Goal: Task Accomplishment & Management: Manage account settings

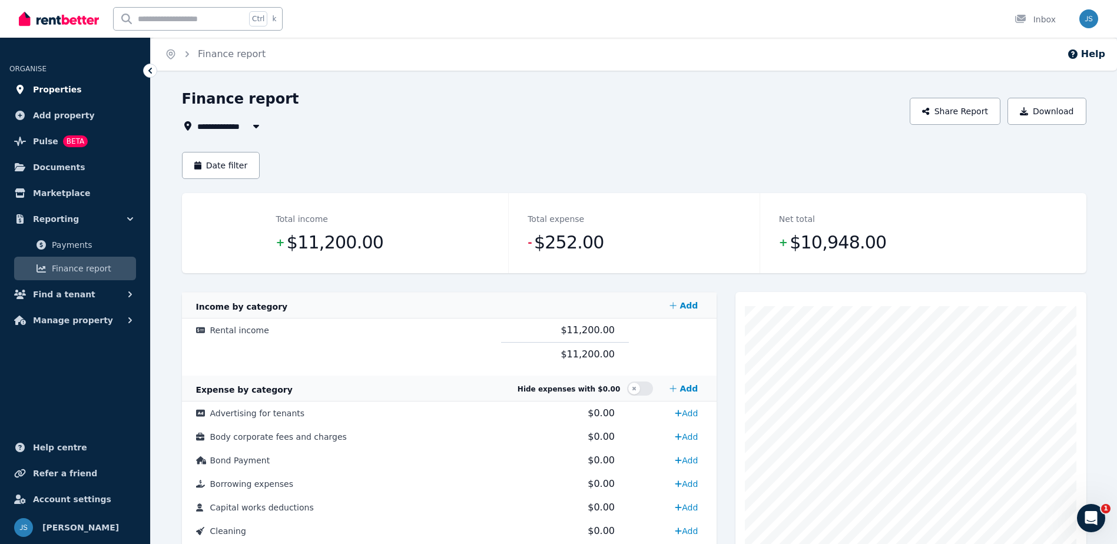
click at [91, 92] on link "Properties" at bounding box center [74, 90] width 131 height 24
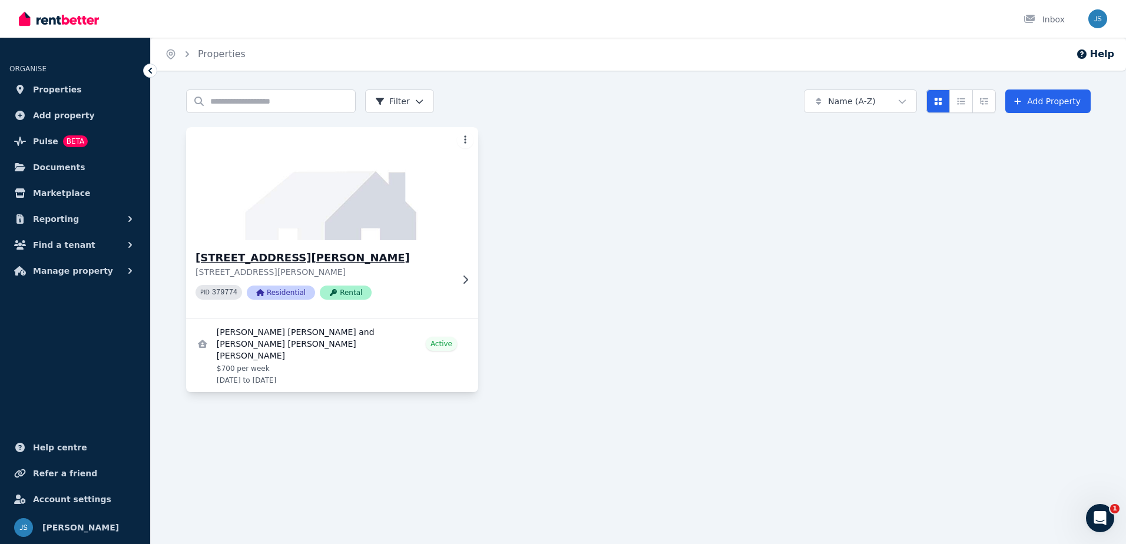
click at [274, 245] on div "[STREET_ADDRESS][PERSON_NAME][PERSON_NAME] PID 379774 Residential Rental" at bounding box center [332, 279] width 292 height 78
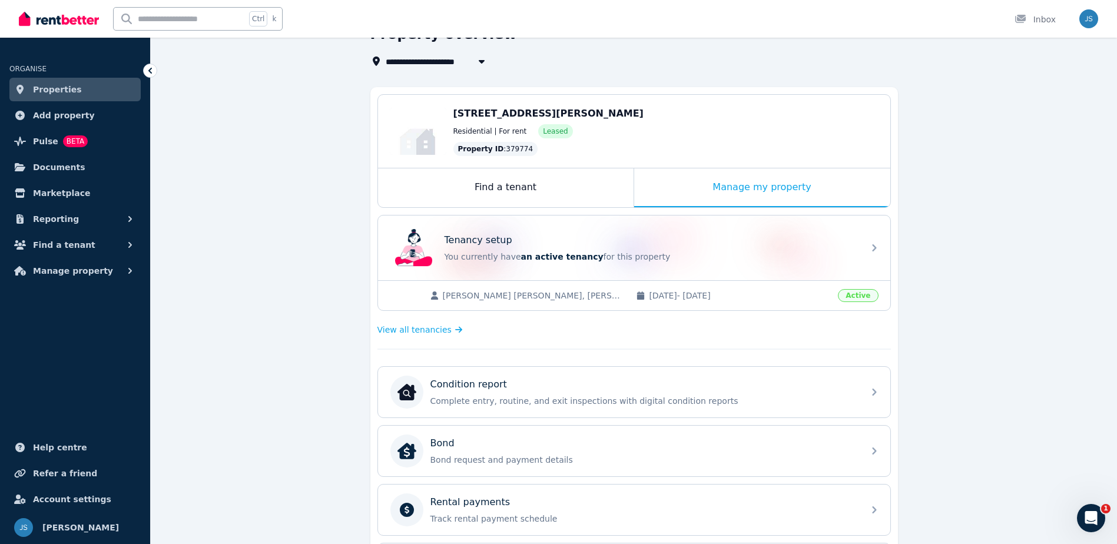
scroll to position [177, 0]
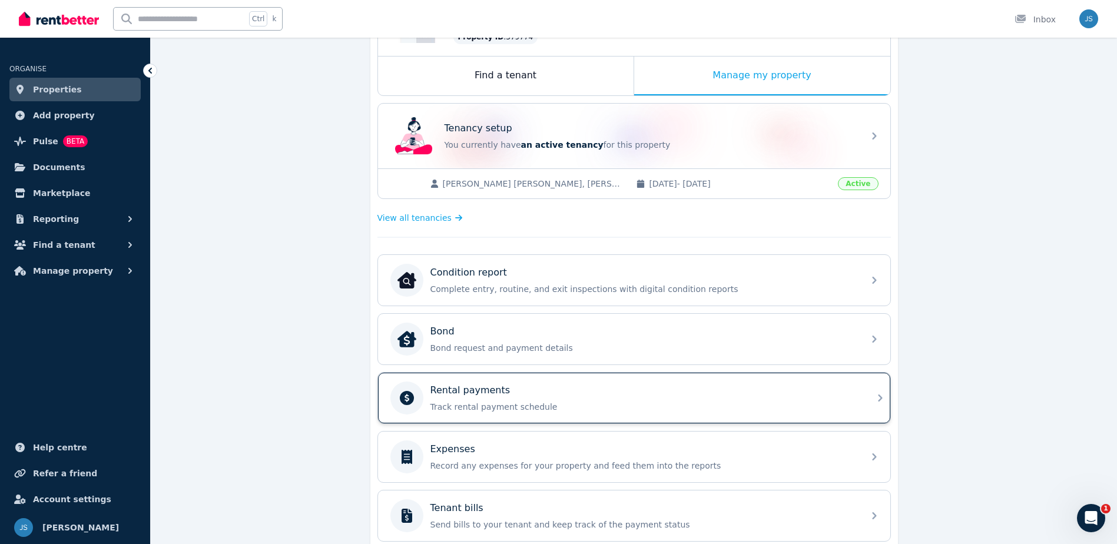
click at [584, 393] on div "Rental payments" at bounding box center [643, 390] width 426 height 14
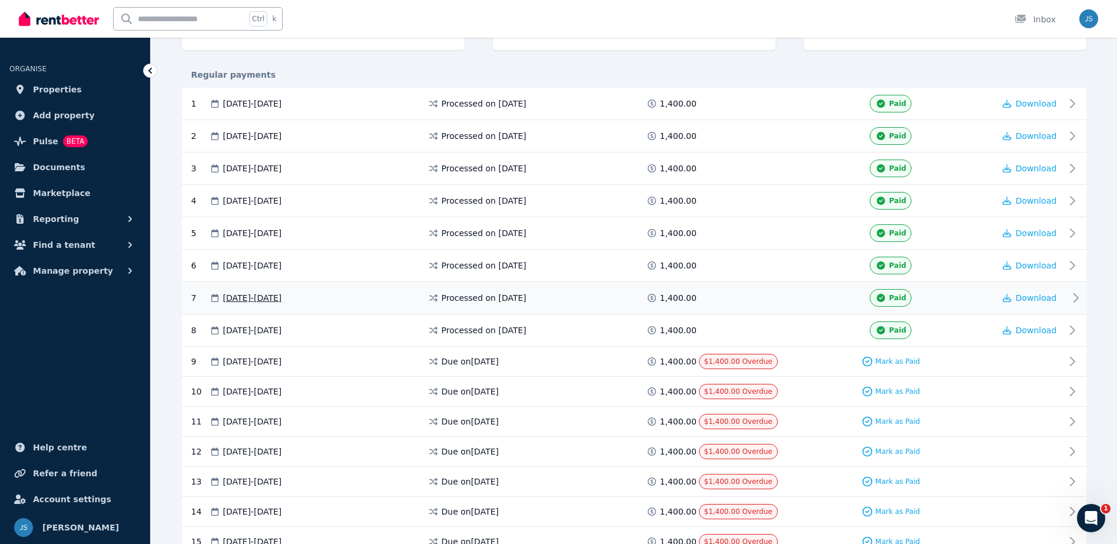
scroll to position [235, 0]
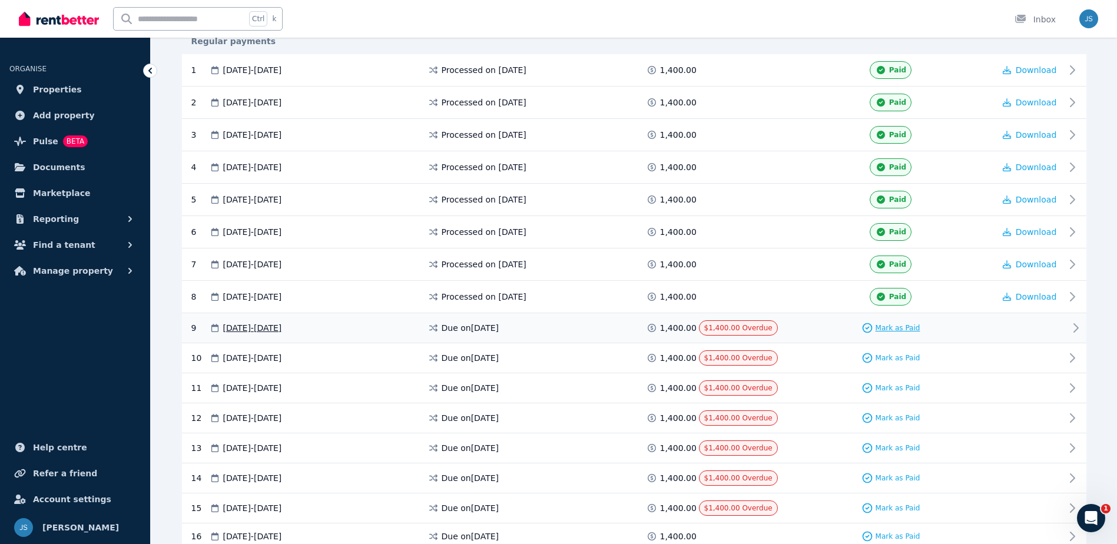
click at [893, 323] on span "Mark as Paid" at bounding box center [897, 327] width 45 height 9
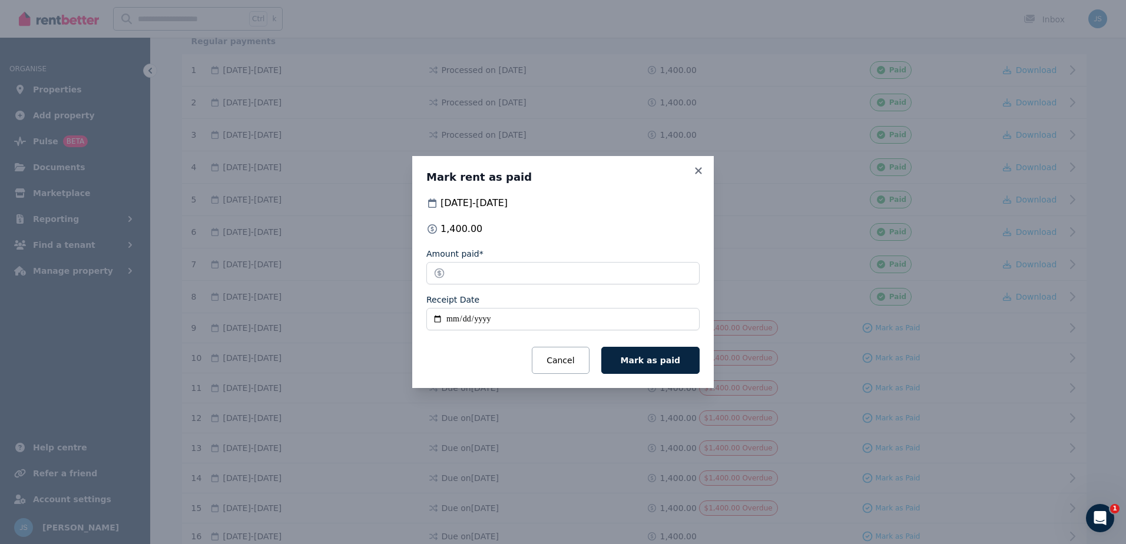
click at [442, 321] on input "Receipt Date" at bounding box center [562, 319] width 273 height 22
type input "**********"
click at [622, 369] on button "Mark as paid" at bounding box center [650, 360] width 98 height 27
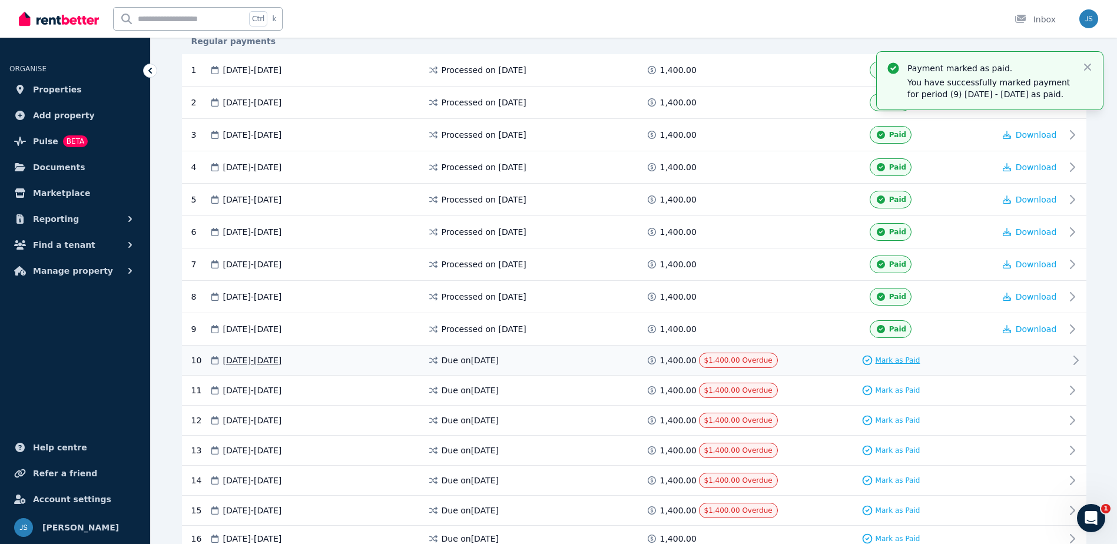
click at [906, 359] on span "Mark as Paid" at bounding box center [897, 360] width 45 height 9
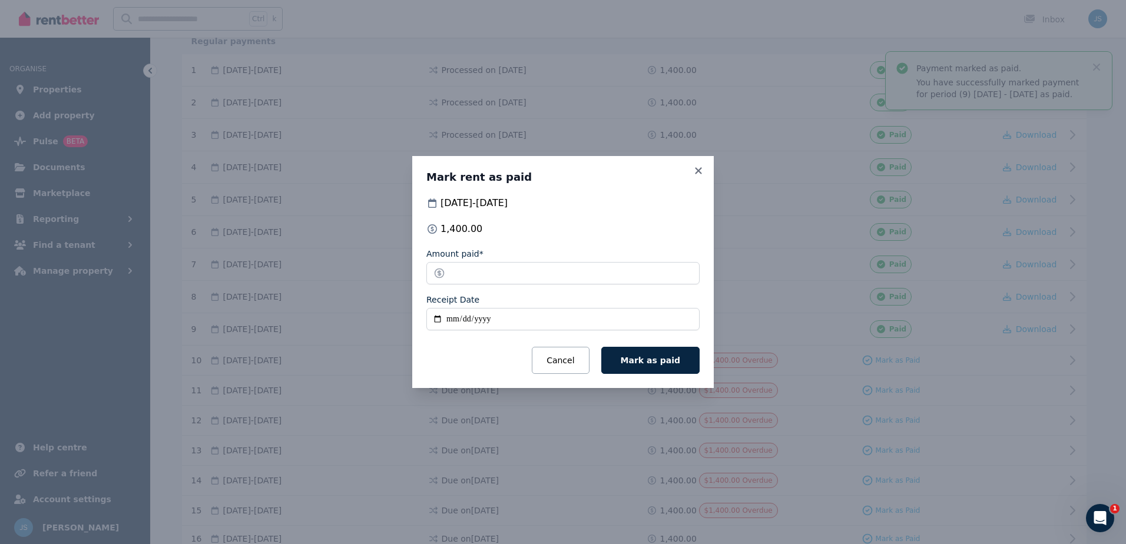
click at [430, 321] on input "Receipt Date" at bounding box center [562, 319] width 273 height 22
click at [441, 319] on input "Receipt Date" at bounding box center [562, 319] width 273 height 22
type input "**********"
click at [652, 356] on span "Mark as paid" at bounding box center [650, 360] width 59 height 9
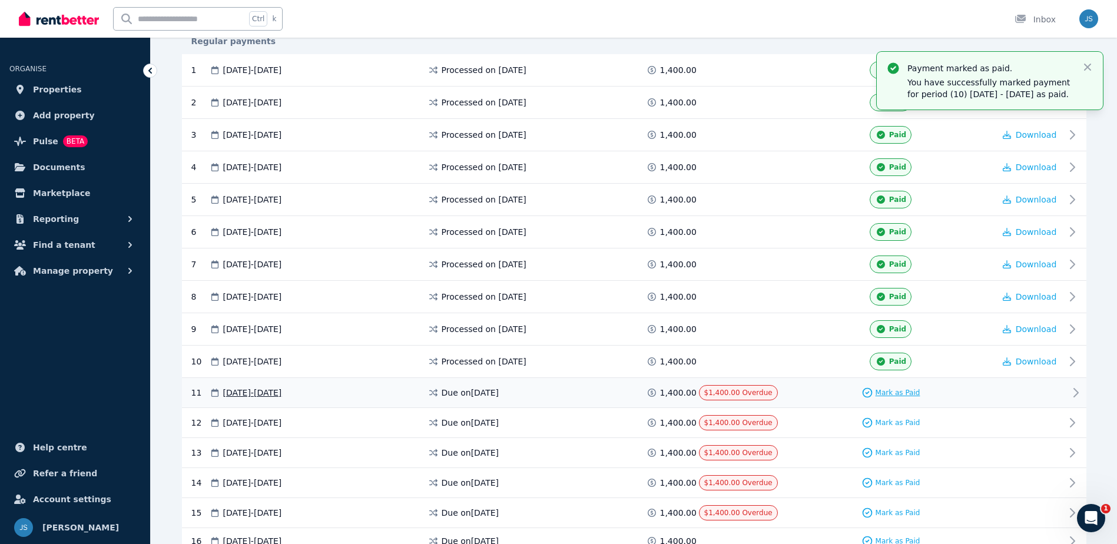
click at [895, 392] on span "Mark as Paid" at bounding box center [897, 392] width 45 height 9
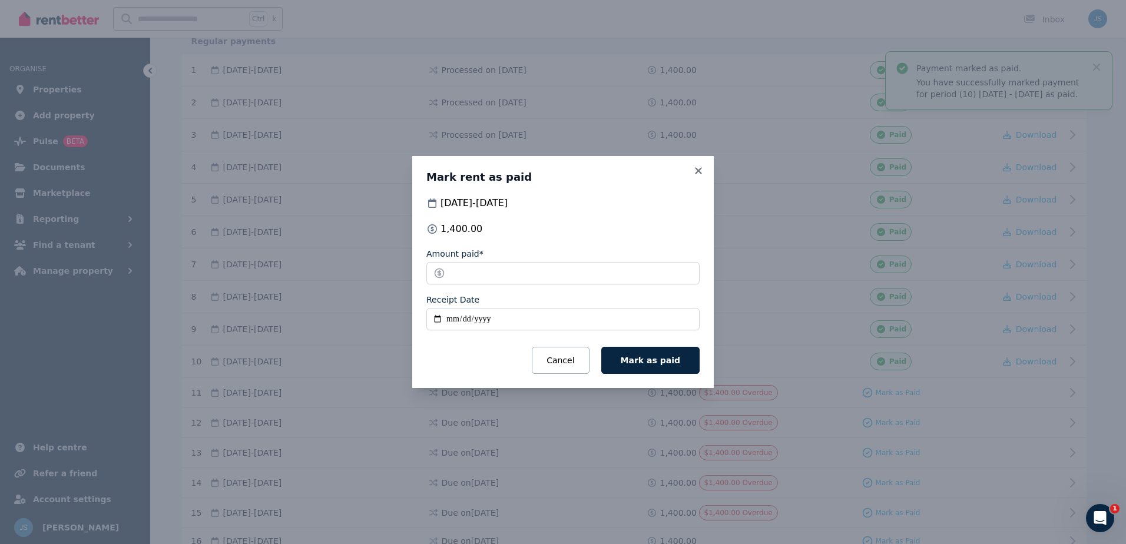
click at [436, 326] on input "Receipt Date" at bounding box center [562, 319] width 273 height 22
click at [510, 311] on input "Receipt Date" at bounding box center [562, 319] width 273 height 22
click at [440, 318] on input "Receipt Date" at bounding box center [562, 319] width 273 height 22
type input "**********"
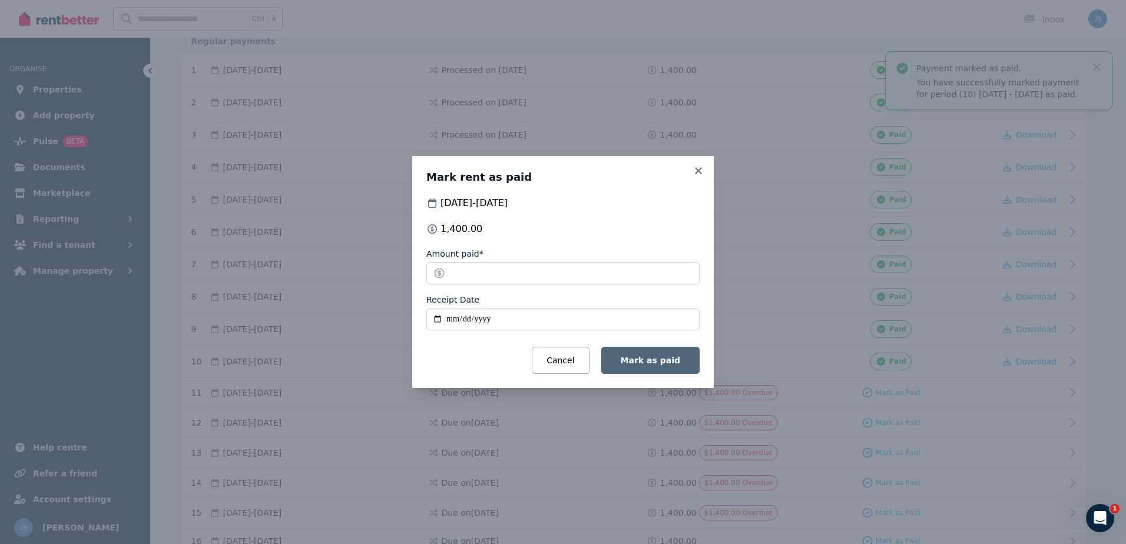
click at [655, 353] on button "Mark as paid" at bounding box center [650, 360] width 98 height 27
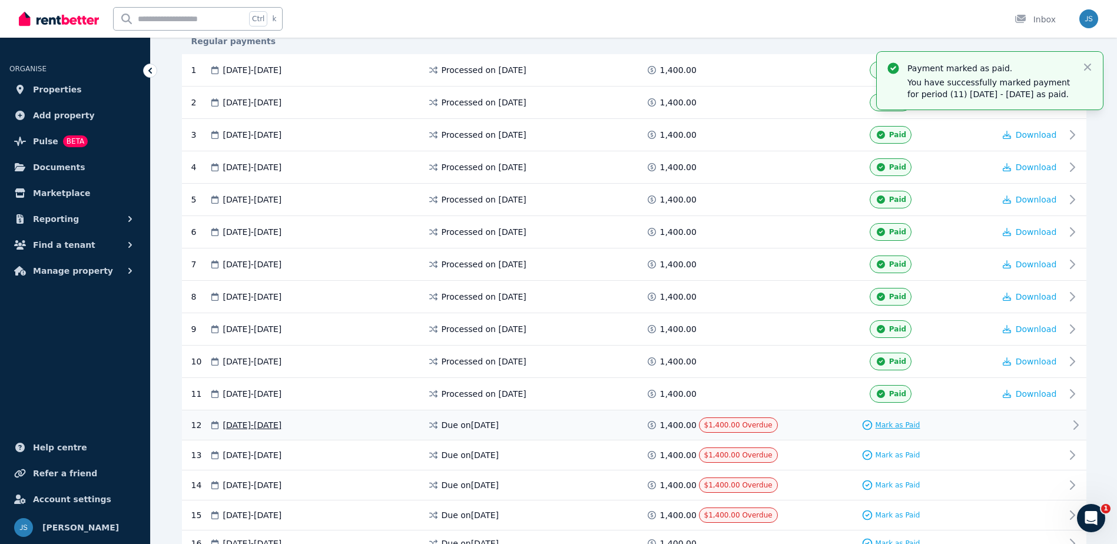
click at [905, 426] on span "Mark as Paid" at bounding box center [897, 424] width 45 height 9
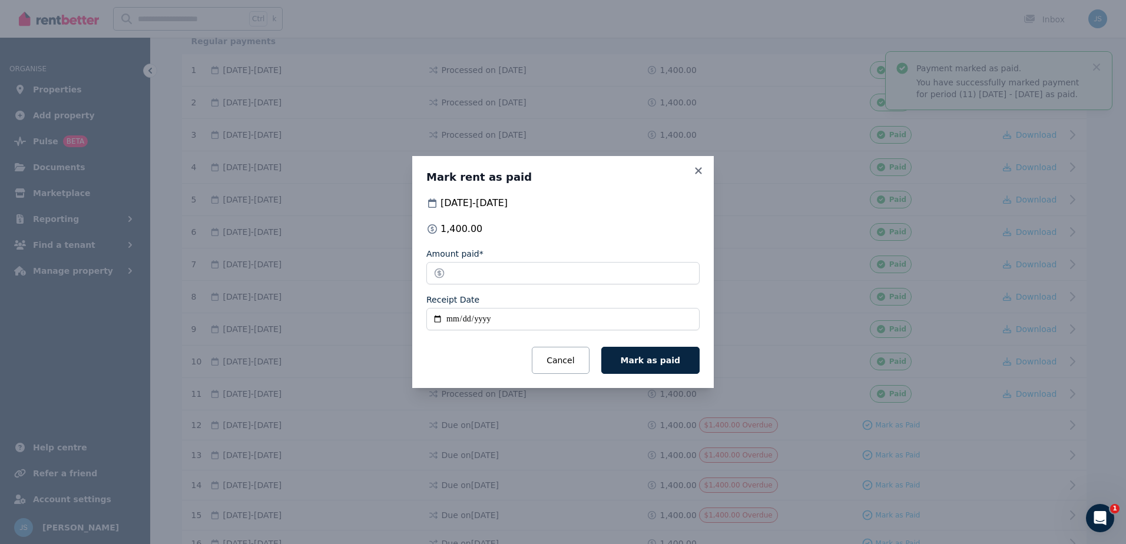
click at [436, 316] on input "Receipt Date" at bounding box center [562, 319] width 273 height 22
type input "**********"
click at [572, 362] on button "Cancel" at bounding box center [560, 360] width 57 height 27
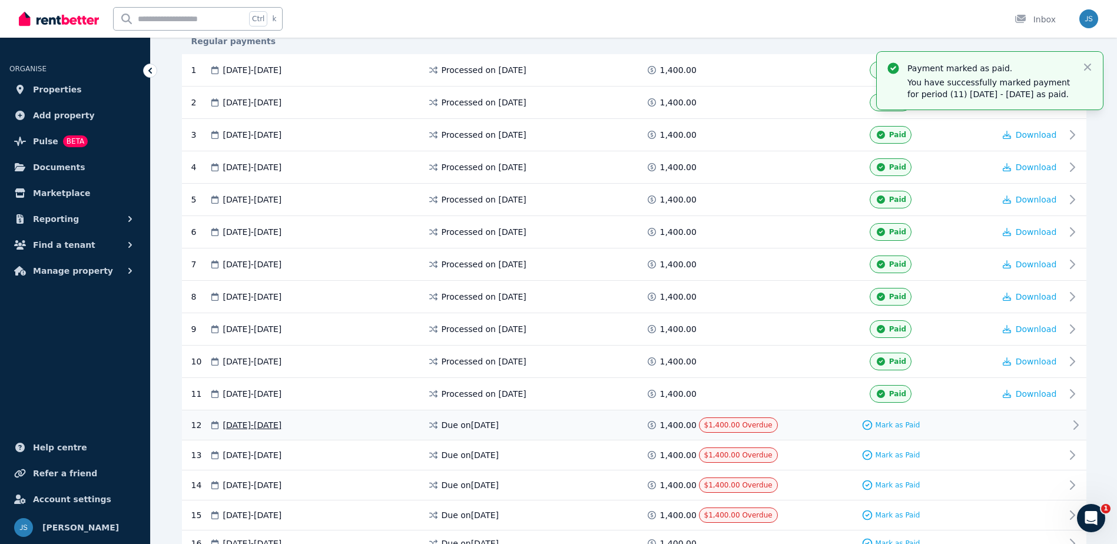
click at [885, 430] on div "Mark as Paid" at bounding box center [890, 424] width 207 height 15
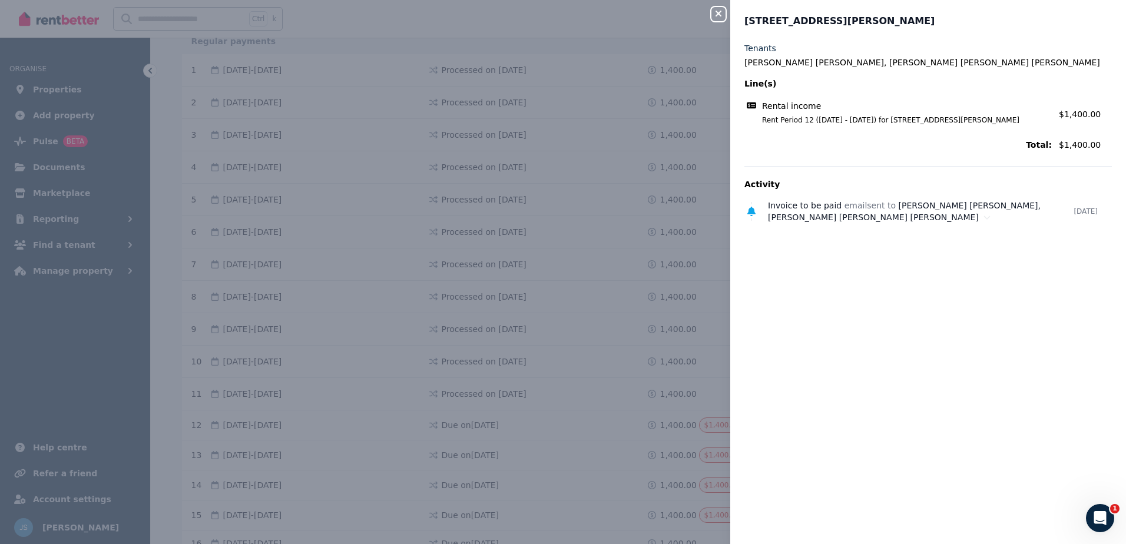
click at [718, 11] on icon "button" at bounding box center [718, 13] width 14 height 9
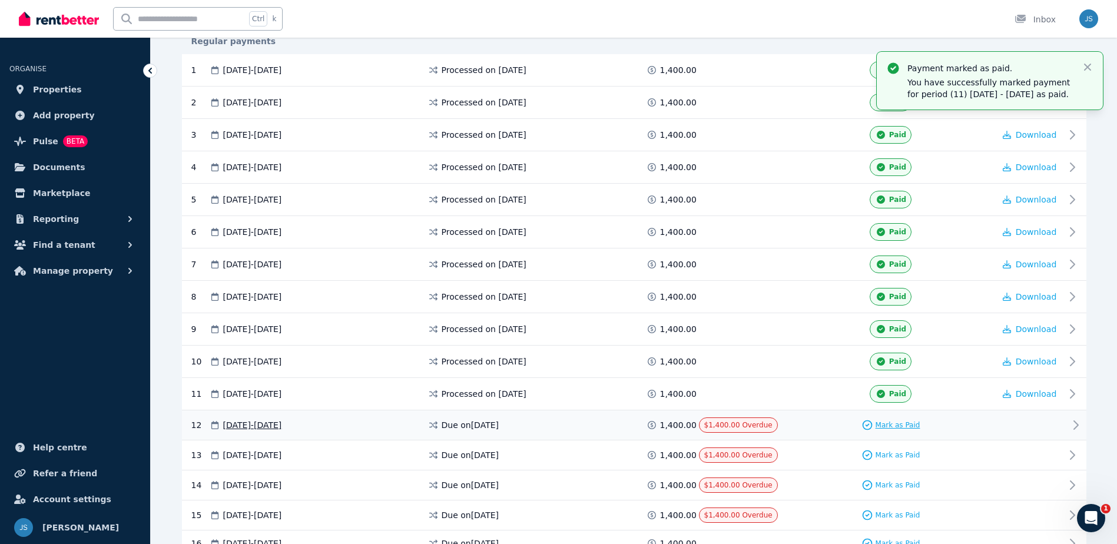
click at [914, 423] on span "Mark as Paid" at bounding box center [897, 424] width 45 height 9
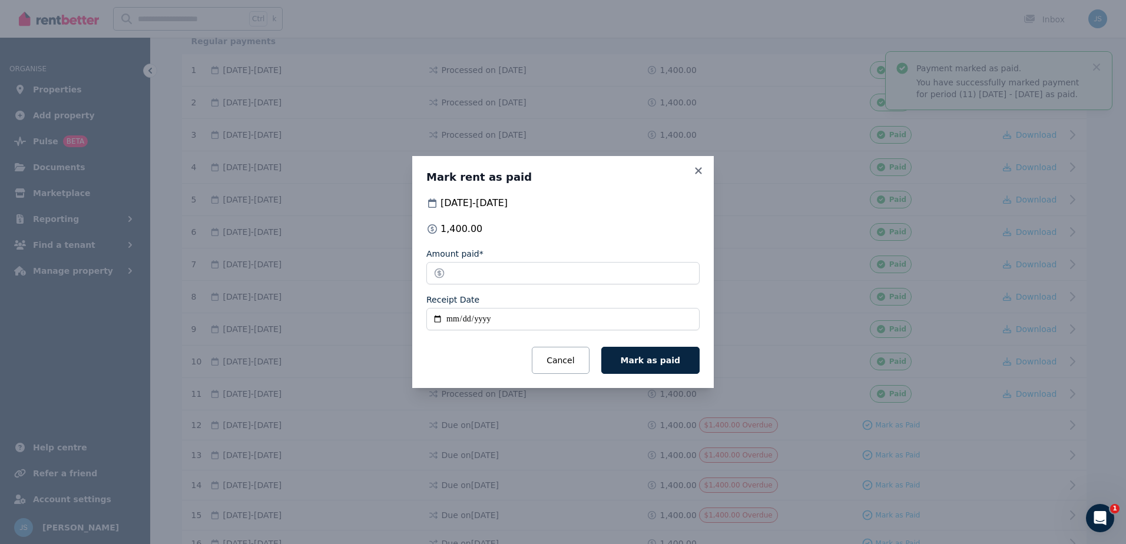
click at [440, 317] on input "Receipt Date" at bounding box center [562, 319] width 273 height 22
type input "**********"
click at [643, 363] on span "Mark as paid" at bounding box center [650, 360] width 59 height 9
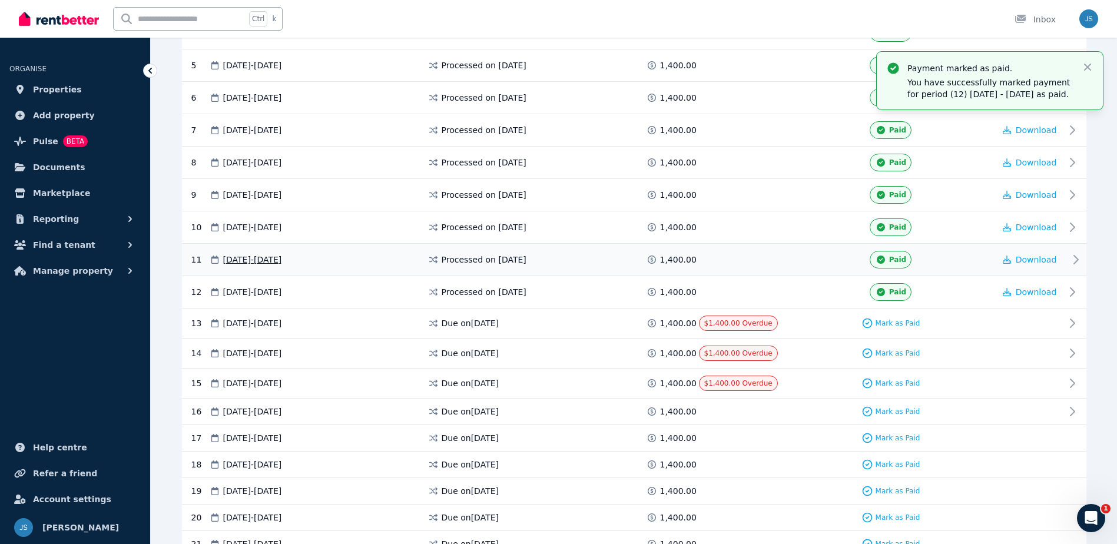
scroll to position [412, 0]
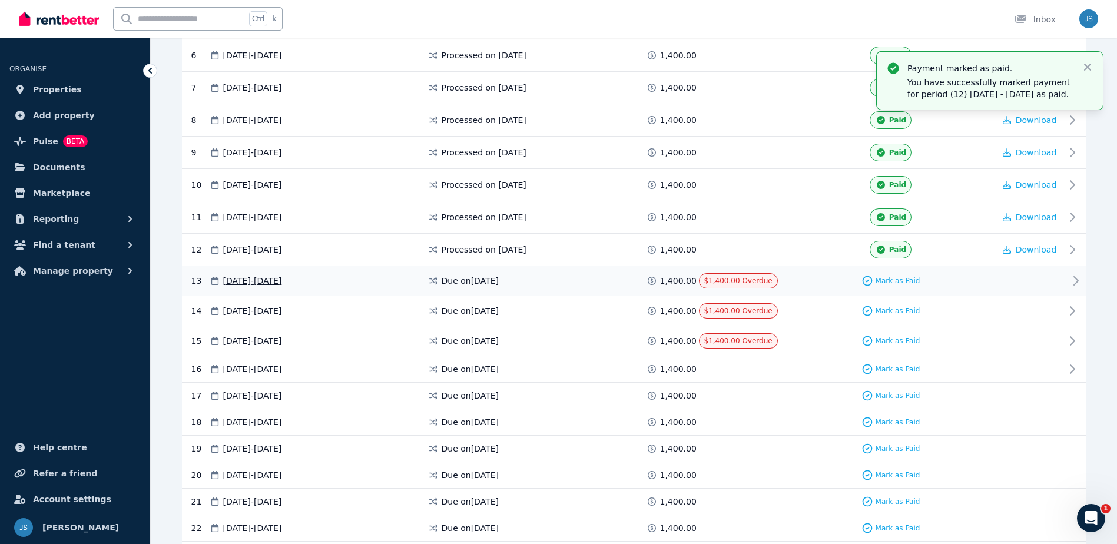
click at [895, 284] on span "Mark as Paid" at bounding box center [897, 280] width 45 height 9
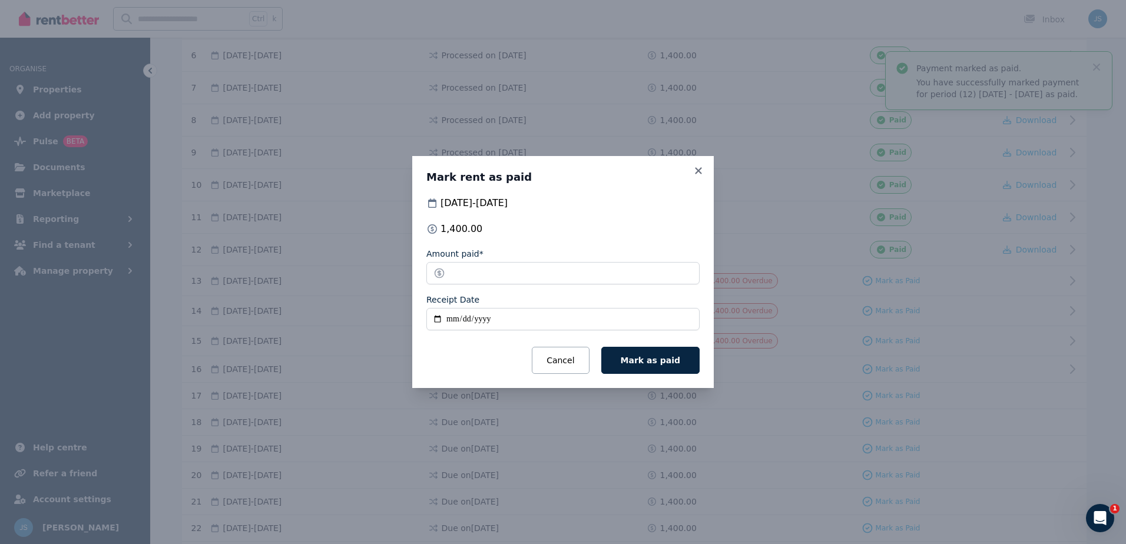
click at [436, 323] on input "Receipt Date" at bounding box center [562, 319] width 273 height 22
type input "**********"
click at [681, 361] on button "Mark as paid" at bounding box center [650, 360] width 98 height 27
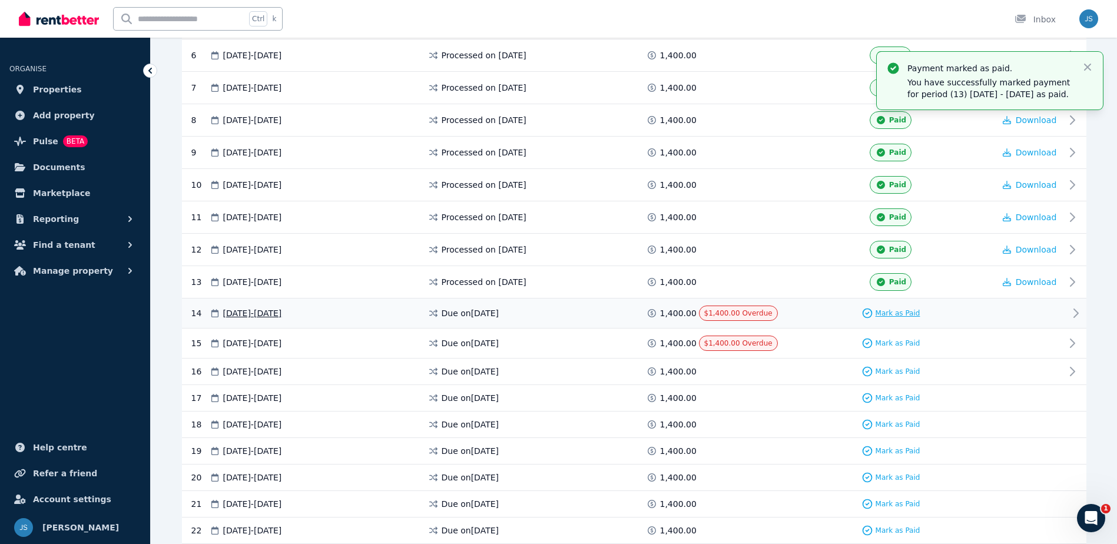
click at [895, 310] on span "Mark as Paid" at bounding box center [897, 312] width 45 height 9
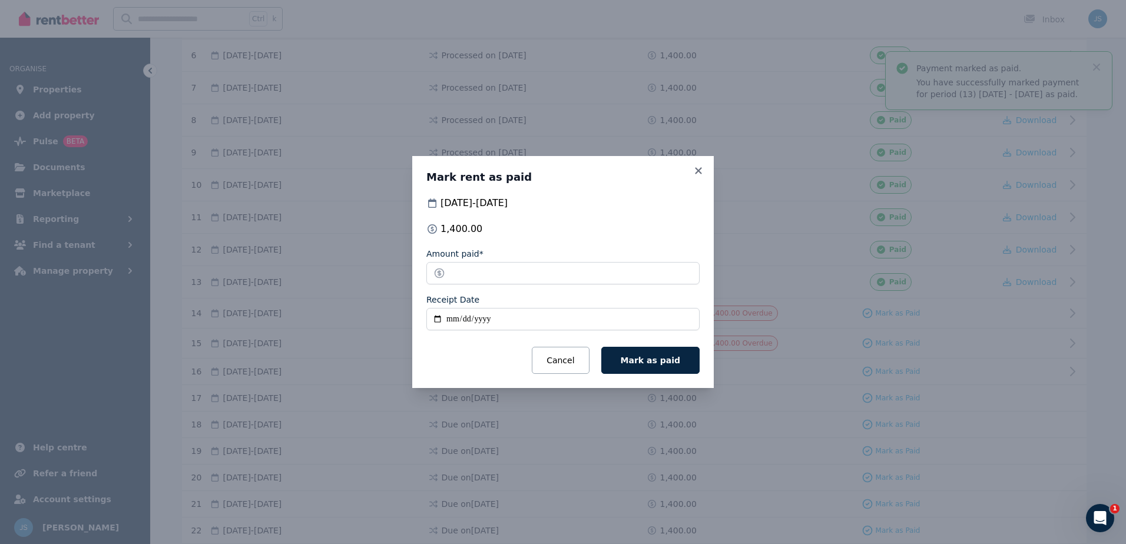
click at [439, 313] on input "Receipt Date" at bounding box center [562, 319] width 273 height 22
click at [436, 319] on input "Receipt Date" at bounding box center [562, 319] width 273 height 22
type input "**********"
click at [672, 354] on button "Mark as paid" at bounding box center [650, 360] width 98 height 27
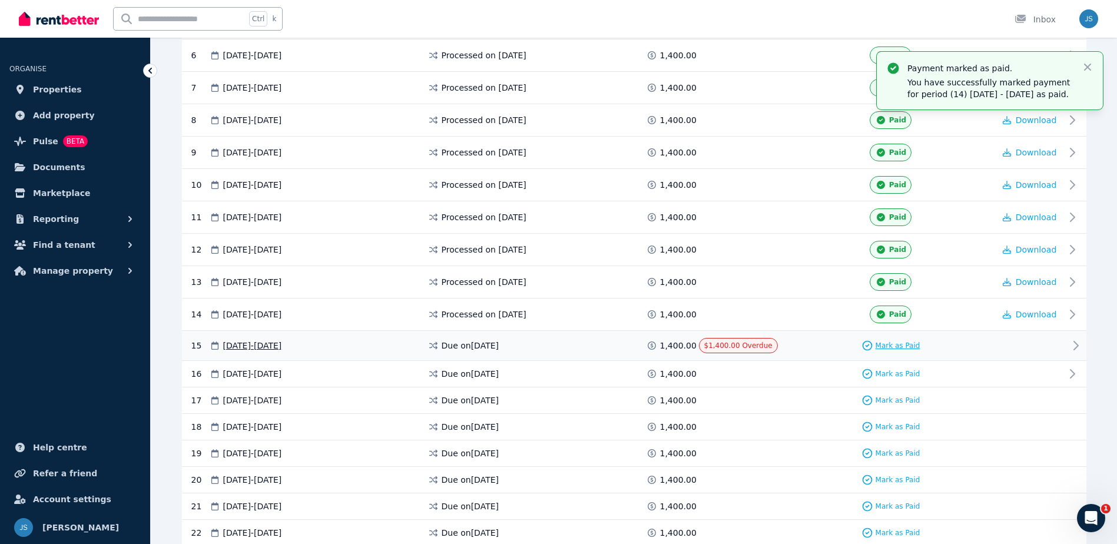
click at [917, 349] on span "Mark as Paid" at bounding box center [897, 345] width 45 height 9
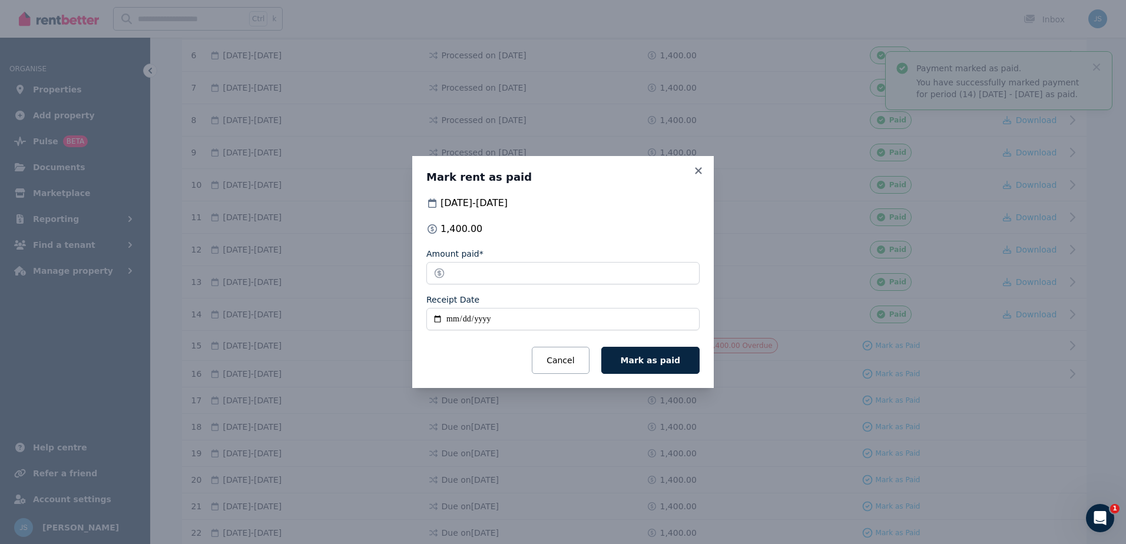
click at [440, 320] on input "Receipt Date" at bounding box center [562, 319] width 273 height 22
type input "**********"
click at [657, 363] on span "Mark as paid" at bounding box center [650, 360] width 59 height 9
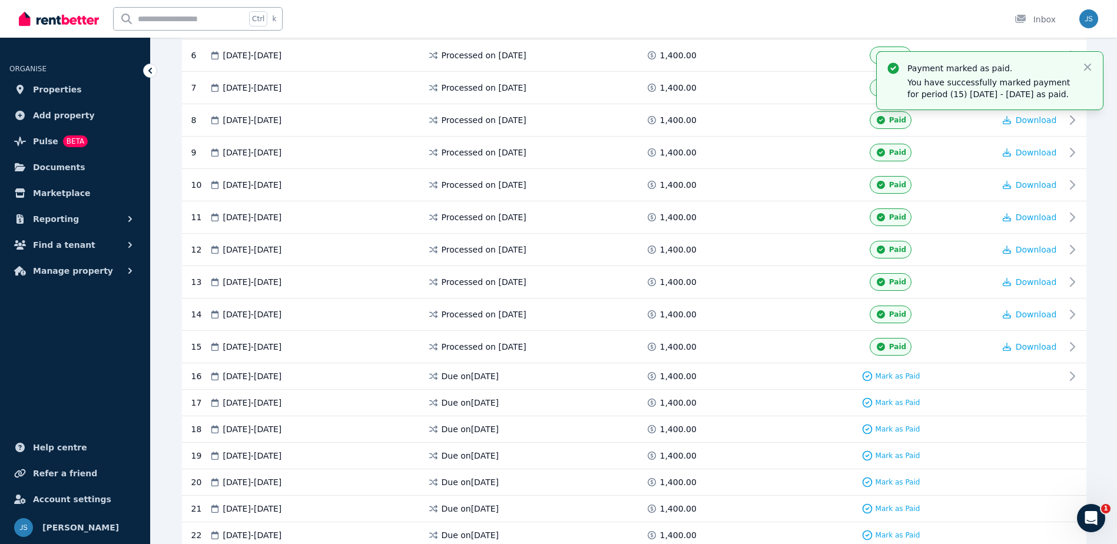
click at [1094, 68] on div "Payment marked as paid. You have successfully marked payment for period (15) [D…" at bounding box center [990, 81] width 226 height 58
click at [1086, 67] on icon "button" at bounding box center [1087, 67] width 7 height 7
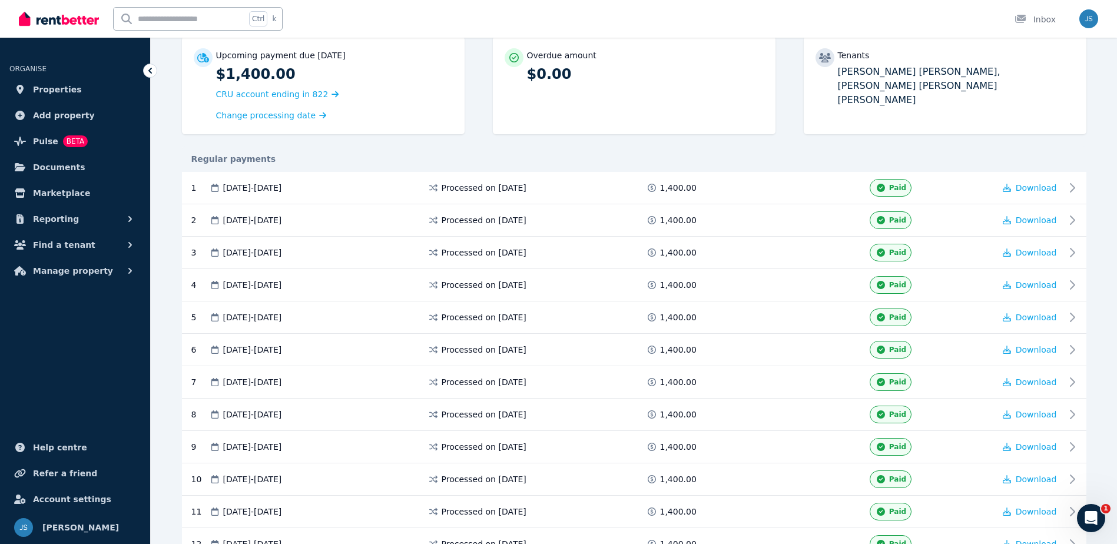
scroll to position [0, 0]
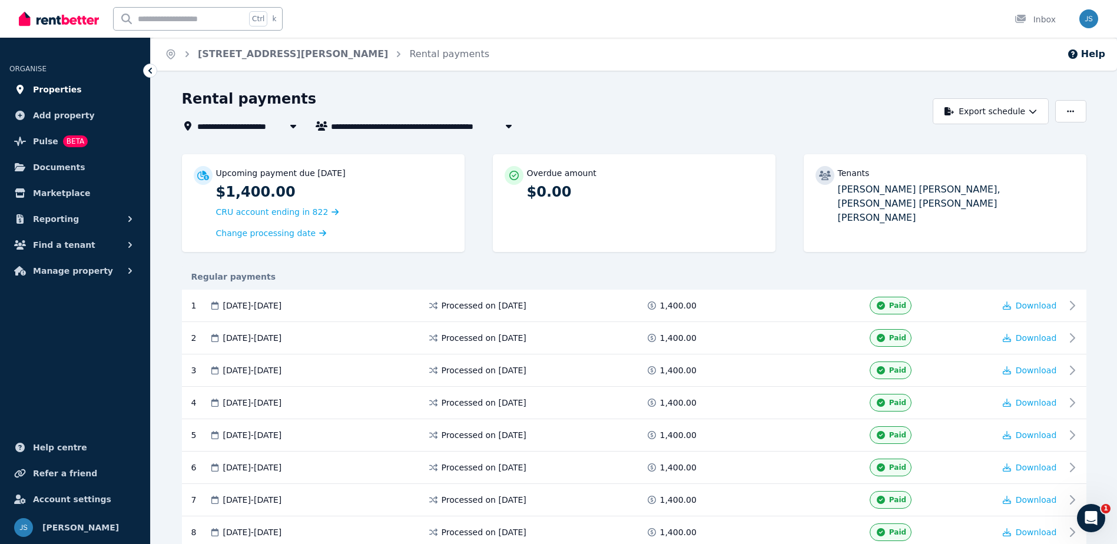
click at [82, 88] on link "Properties" at bounding box center [74, 90] width 131 height 24
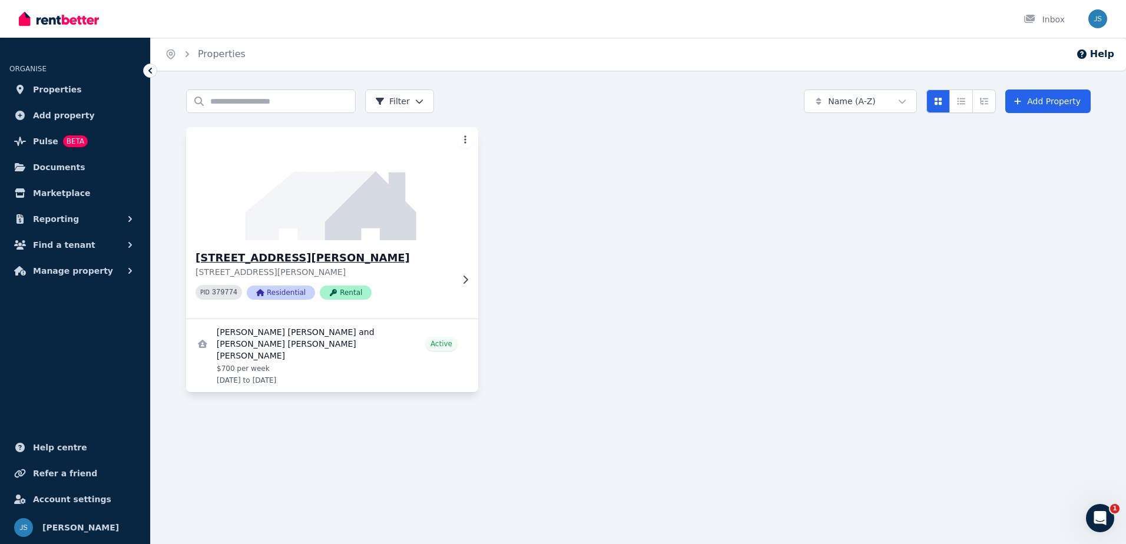
click at [389, 210] on img at bounding box center [332, 183] width 307 height 119
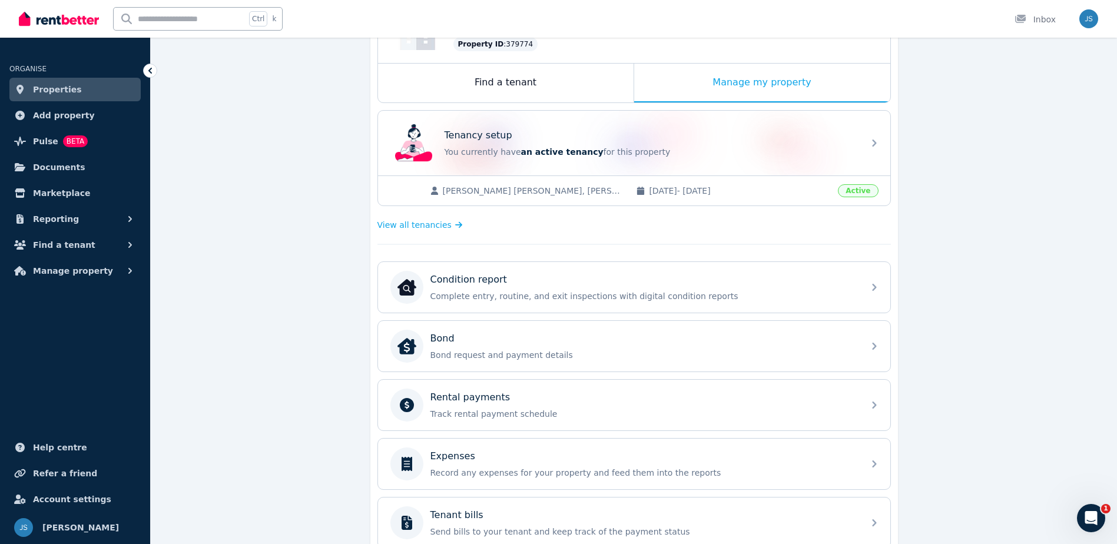
scroll to position [177, 0]
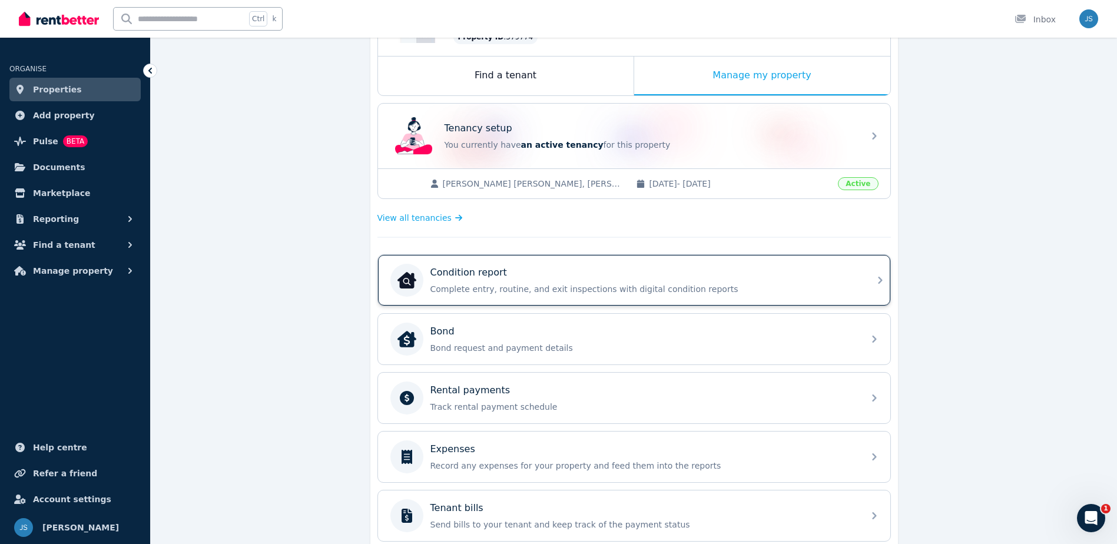
click at [828, 291] on p "Complete entry, routine, and exit inspections with digital condition reports" at bounding box center [643, 289] width 426 height 12
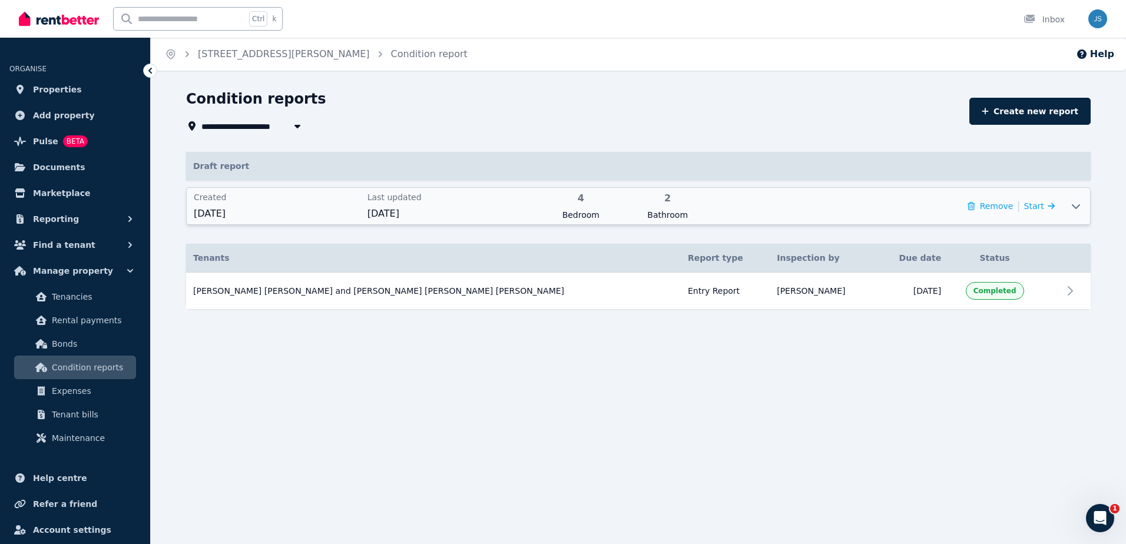
click at [798, 191] on div "Remove | Start" at bounding box center [884, 205] width 340 height 29
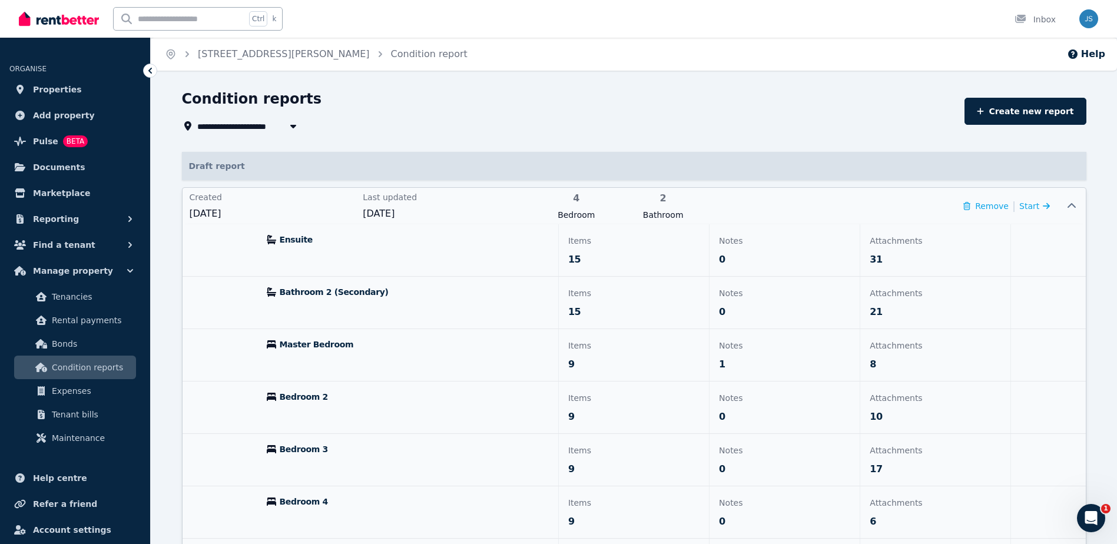
click at [1056, 205] on div "Created [DATE] Last updated [DATE] 4 Bedroom 2 Bathroom Remove | Start" at bounding box center [620, 206] width 875 height 37
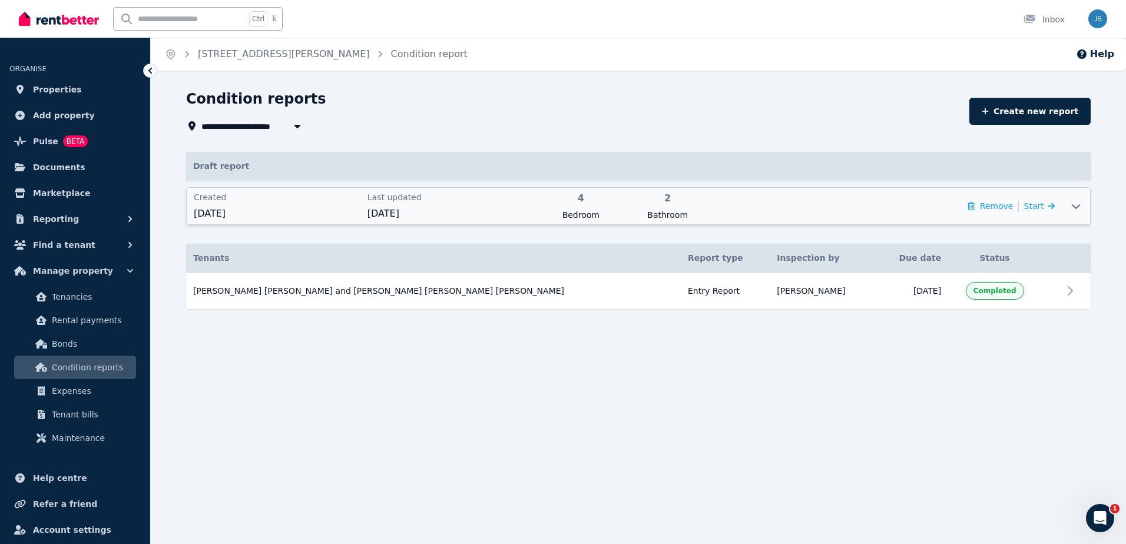
click at [1056, 205] on div "Created [DATE] Last updated [DATE] 4 Bedroom 2 Bathroom Remove | Start" at bounding box center [624, 206] width 875 height 37
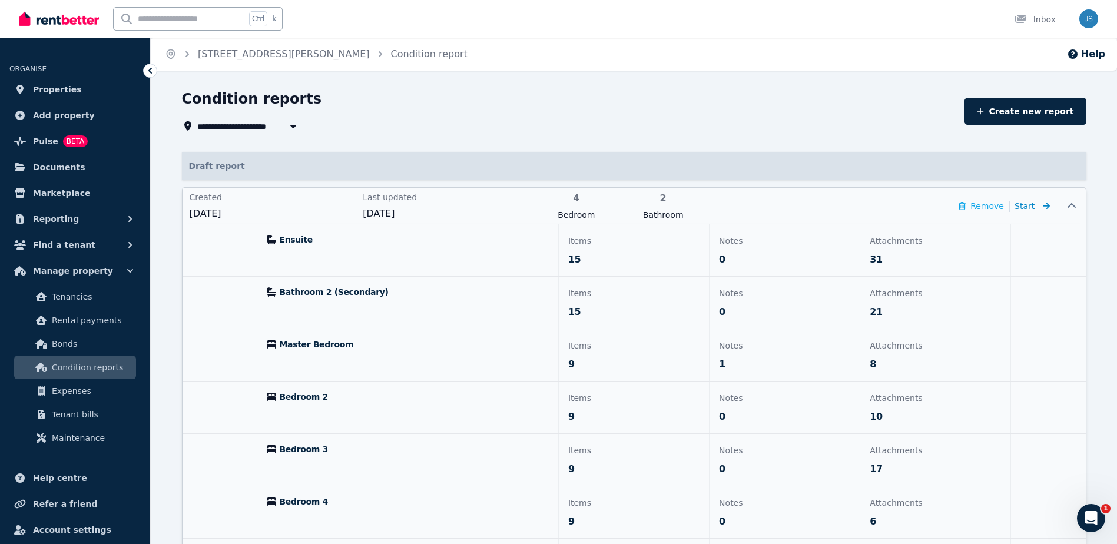
click at [1037, 213] on span "Start" at bounding box center [1031, 206] width 35 height 14
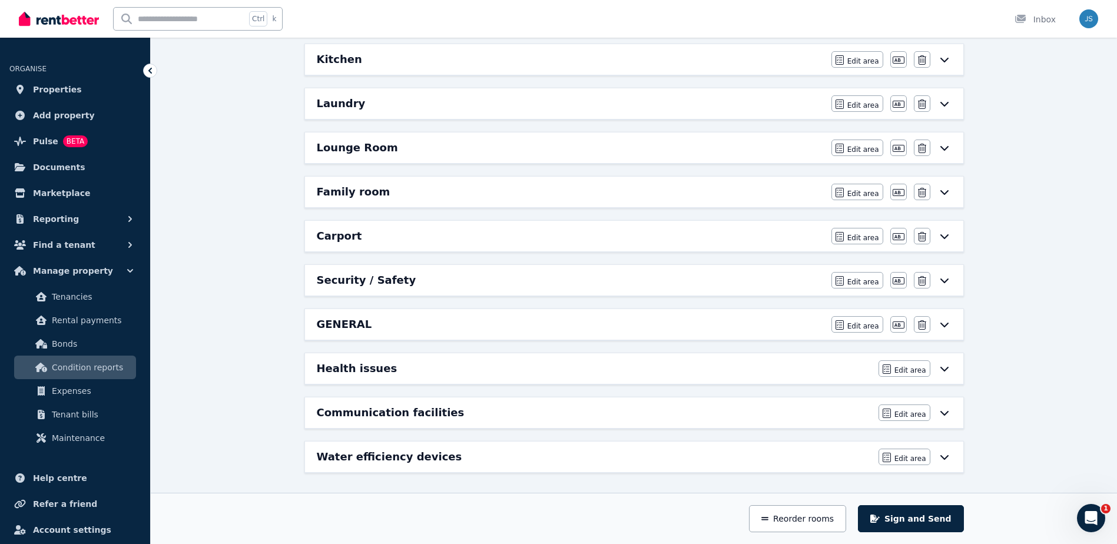
scroll to position [520, 0]
click at [952, 325] on div "GENERAL Edit area Edit area Edit name [GEOGRAPHIC_DATA]" at bounding box center [634, 322] width 658 height 31
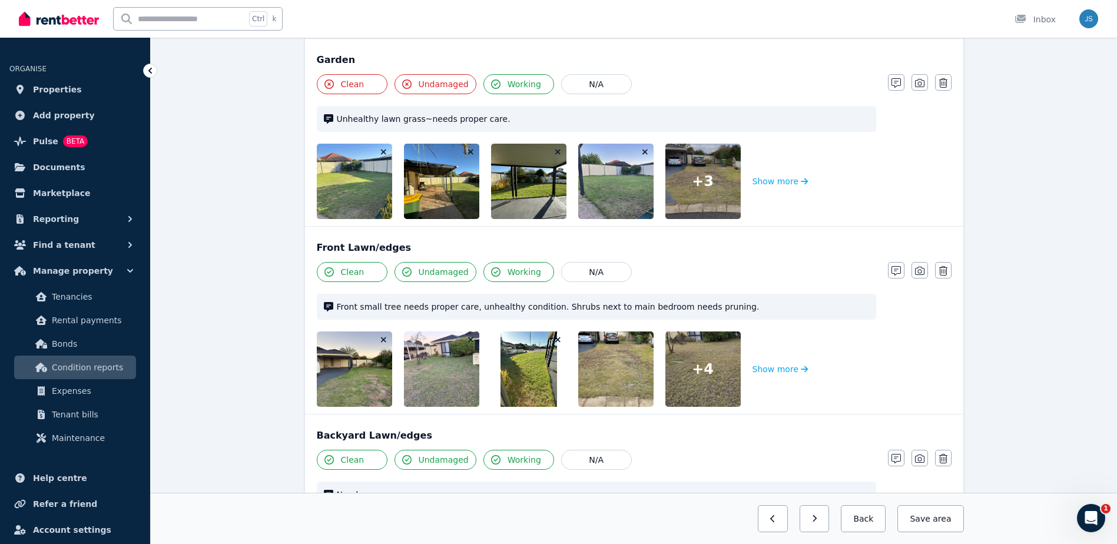
scroll to position [0, 0]
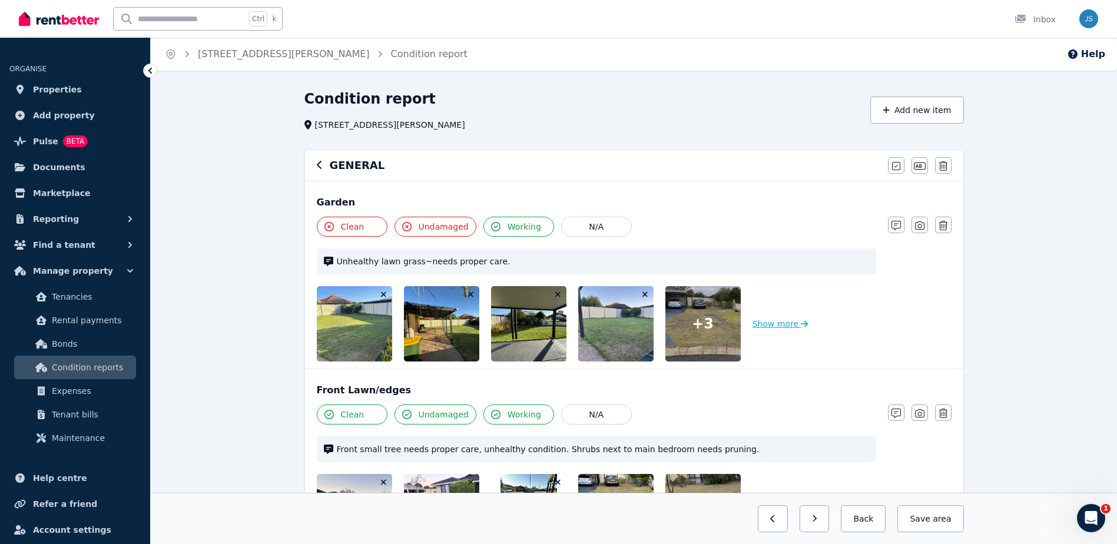
click at [785, 329] on button "Show more" at bounding box center [780, 323] width 56 height 75
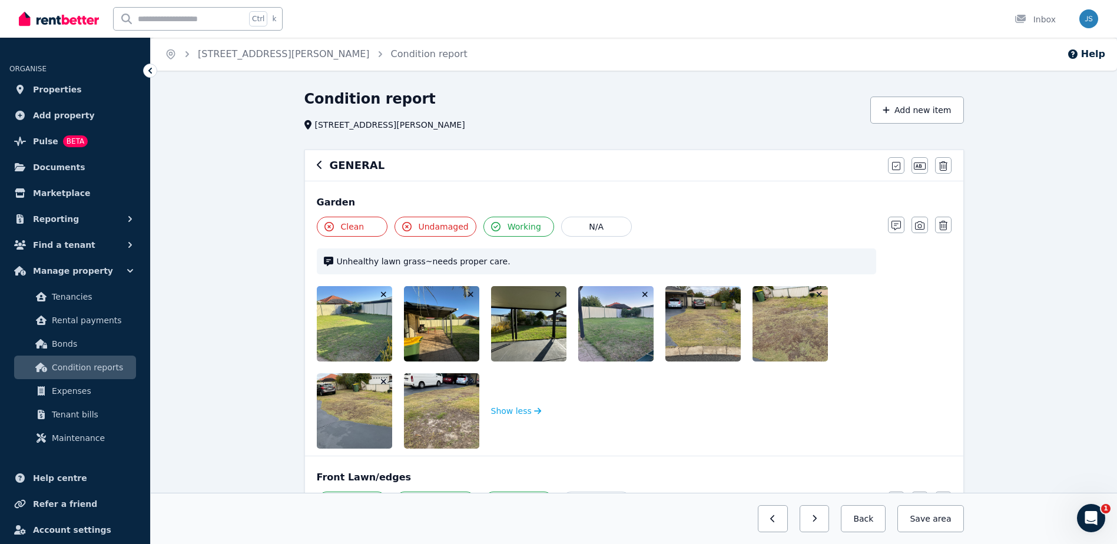
click at [446, 410] on img at bounding box center [454, 410] width 101 height 75
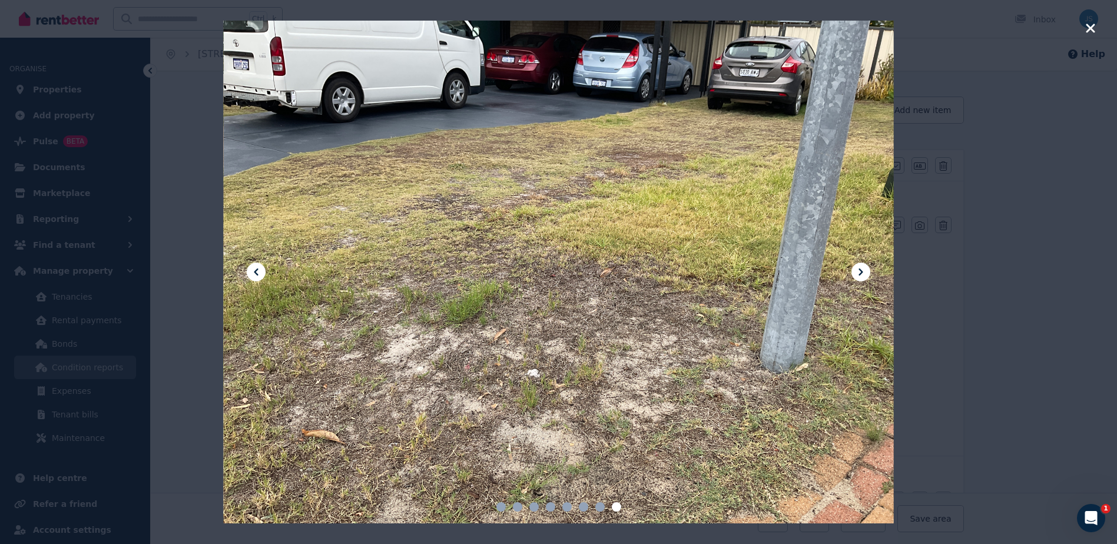
click at [1091, 27] on icon "button" at bounding box center [1090, 28] width 9 height 9
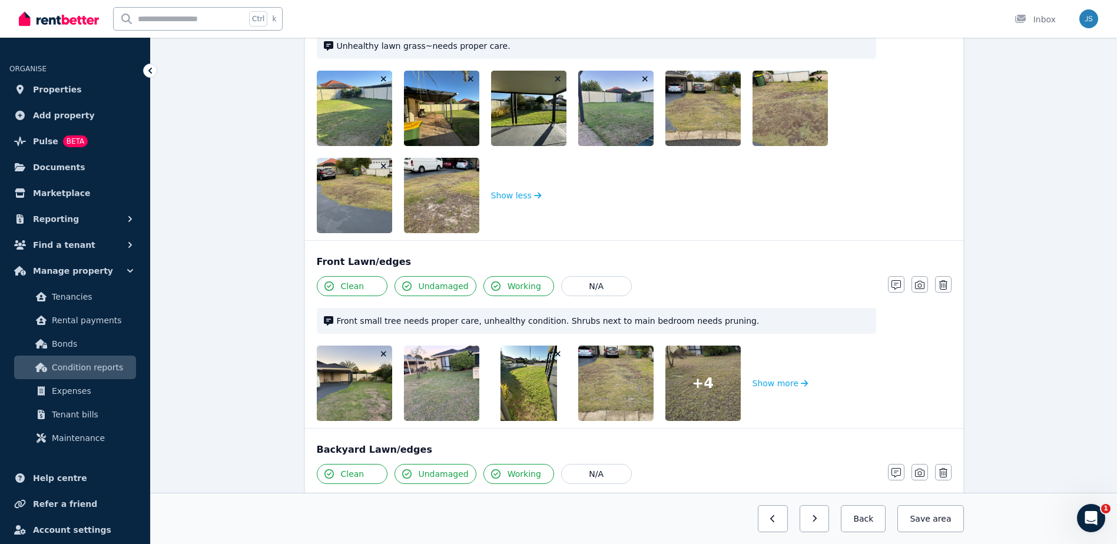
scroll to position [294, 0]
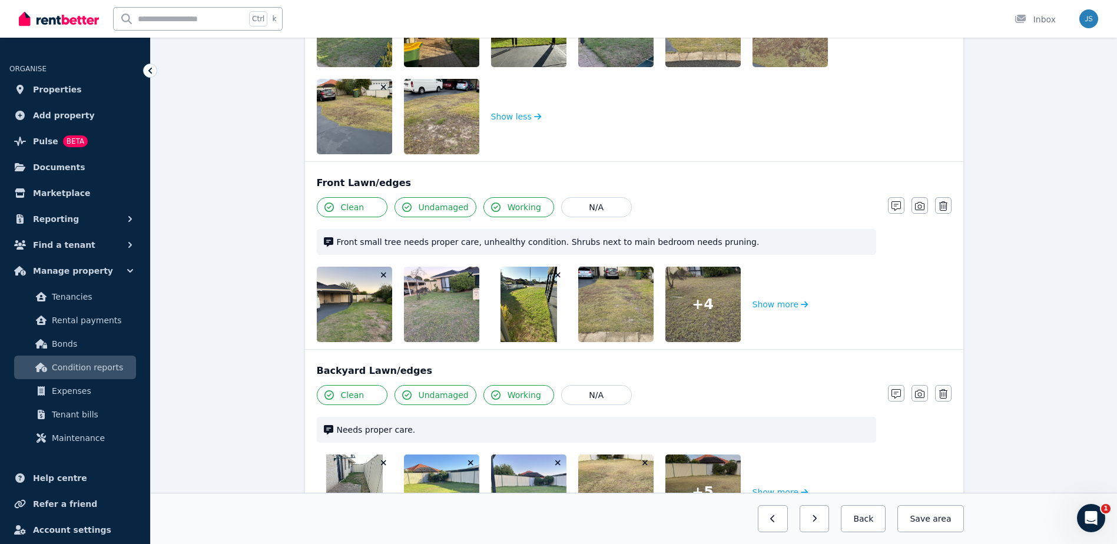
click at [98, 367] on span "Condition reports" at bounding box center [91, 367] width 79 height 14
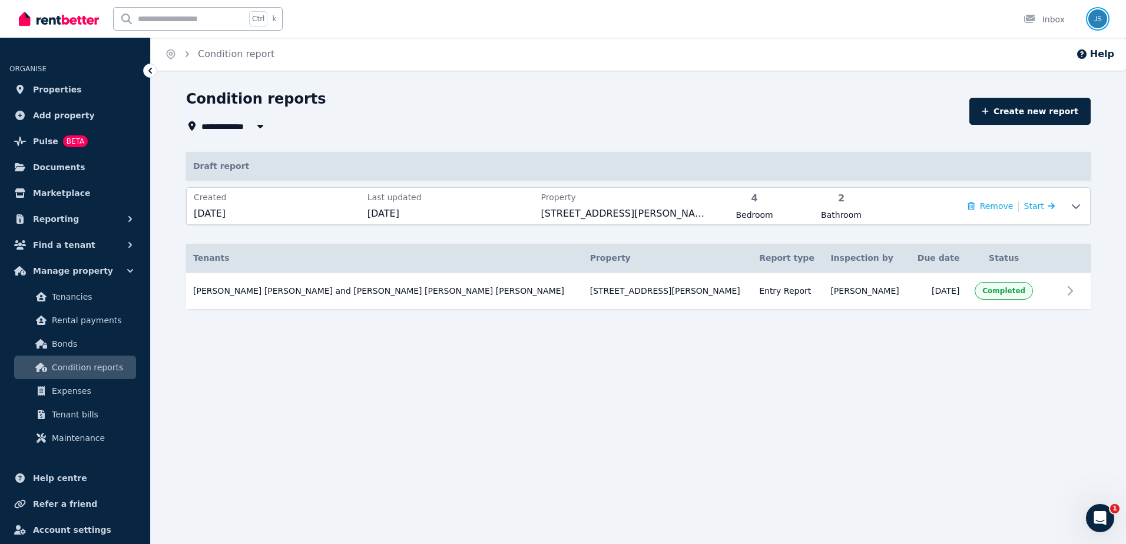
click at [1104, 18] on img "button" at bounding box center [1097, 18] width 19 height 19
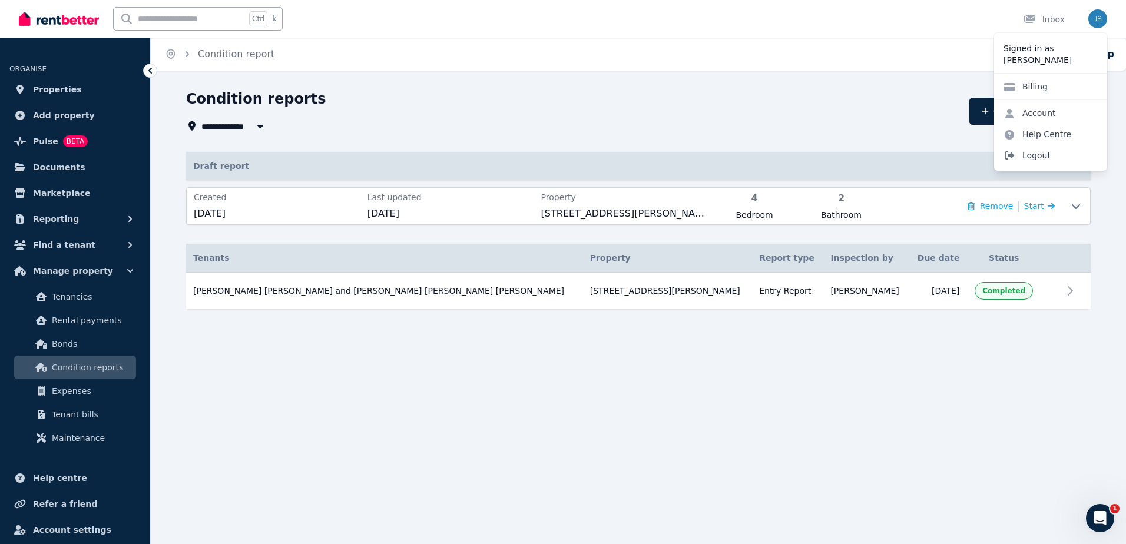
click at [1050, 150] on span "Logout" at bounding box center [1050, 155] width 113 height 21
